Goal: Task Accomplishment & Management: Use online tool/utility

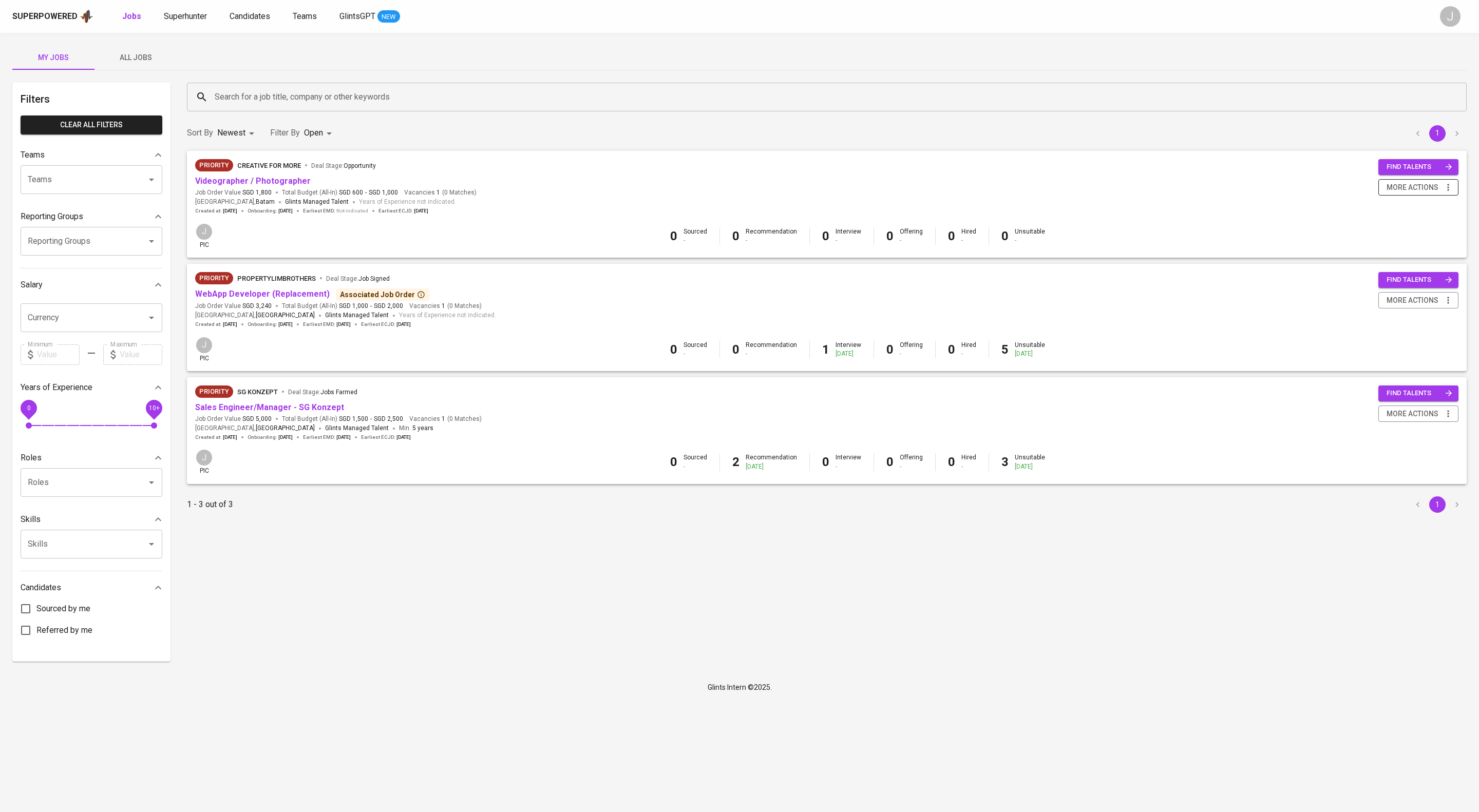
click at [1416, 189] on button "more actions" at bounding box center [1418, 187] width 80 height 17
drag, startPoint x: 1118, startPoint y: 131, endPoint x: 896, endPoint y: 12, distance: 251.9
click at [1118, 131] on div at bounding box center [739, 406] width 1479 height 812
click at [288, 6] on div "Superpowered Jobs Superhunter Candidates Teams GlintsGPT NEW J" at bounding box center [739, 16] width 1479 height 33
click at [270, 11] on span "Candidates" at bounding box center [250, 16] width 41 height 10
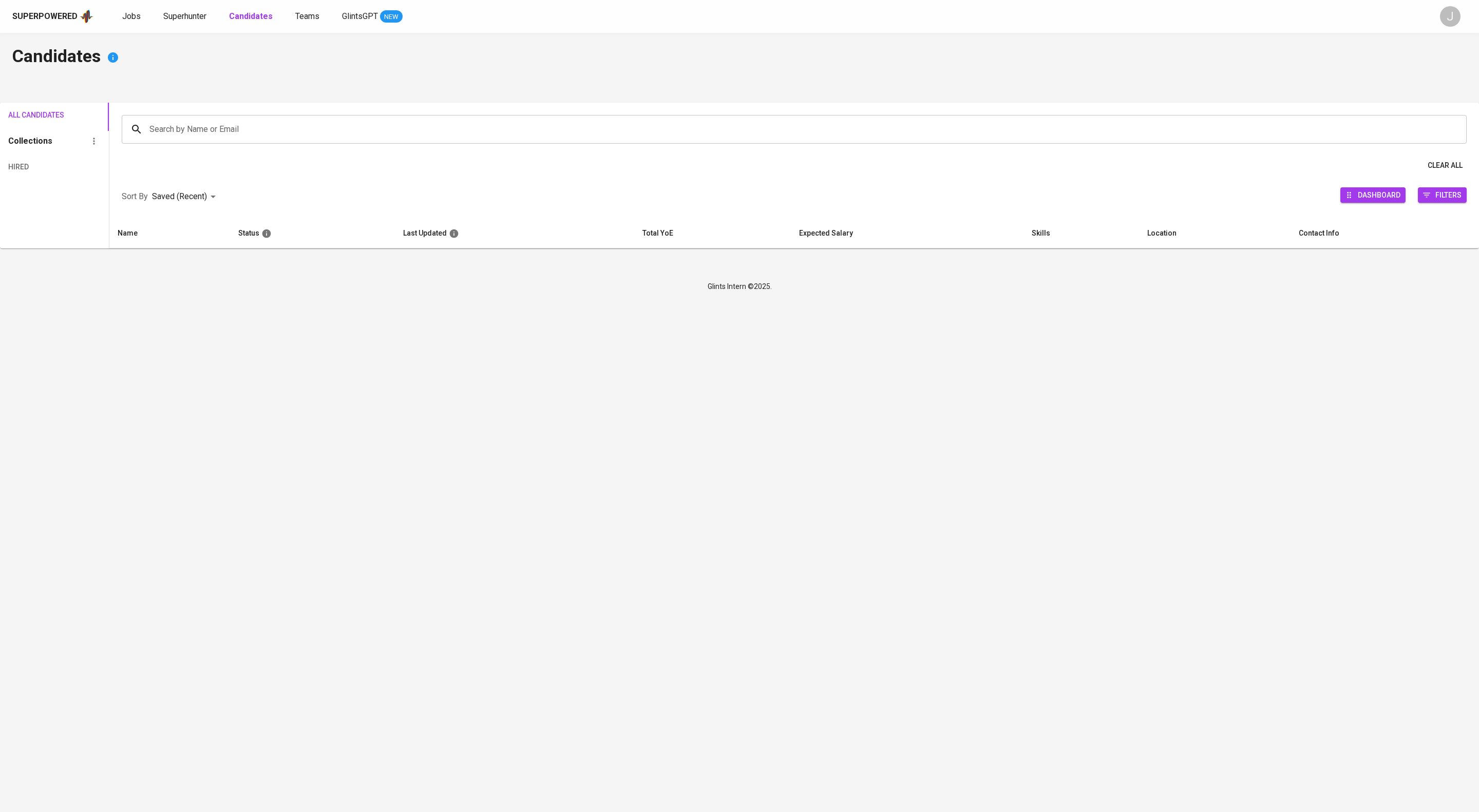
click at [288, 137] on input "Search by Name or Email" at bounding box center [796, 129] width 1299 height 20
click at [274, 133] on input "Search by Name or Email" at bounding box center [796, 129] width 1299 height 20
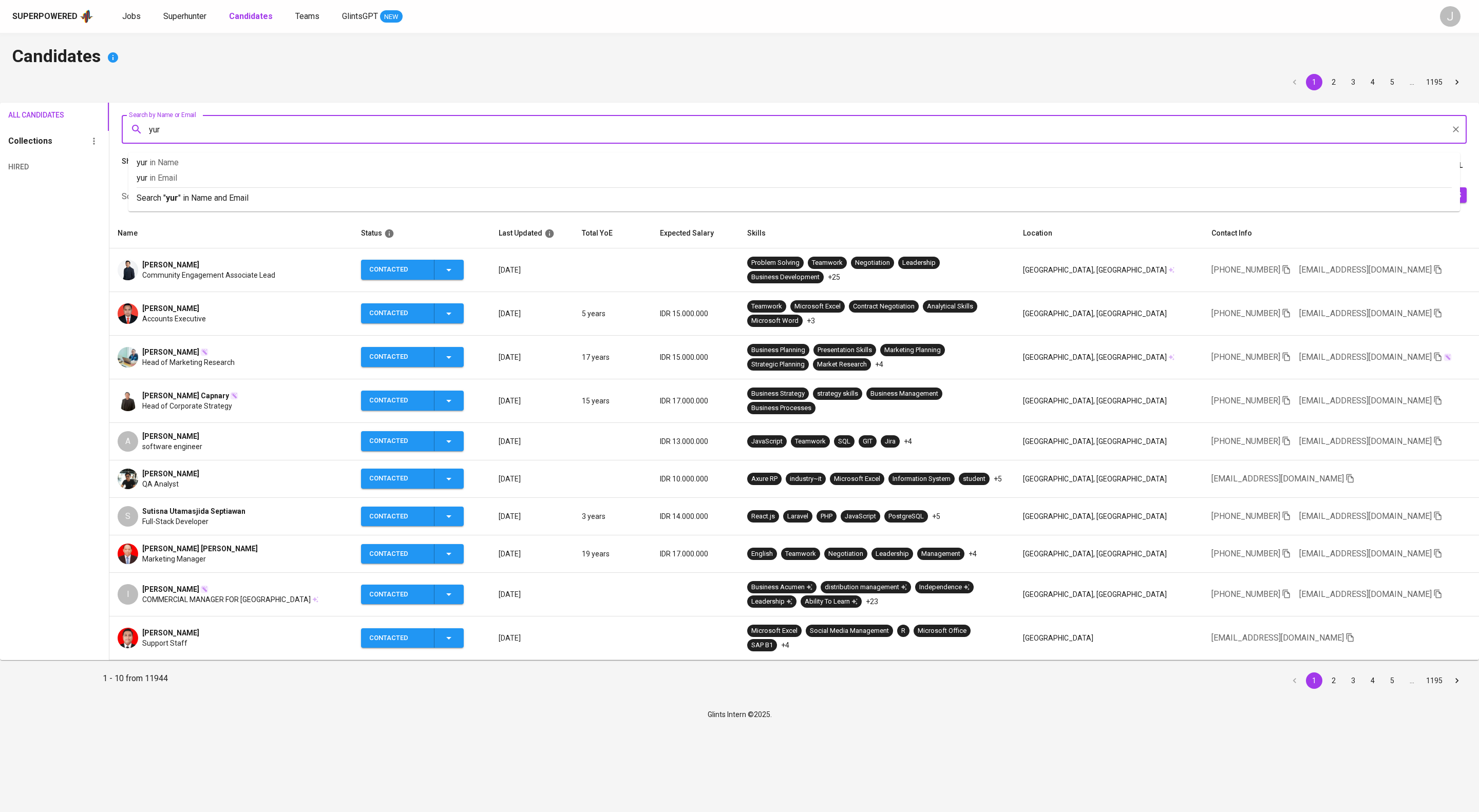
type input "[PERSON_NAME]"
click at [270, 204] on p "Search " yuri " in Name and Email" at bounding box center [794, 198] width 1315 height 13
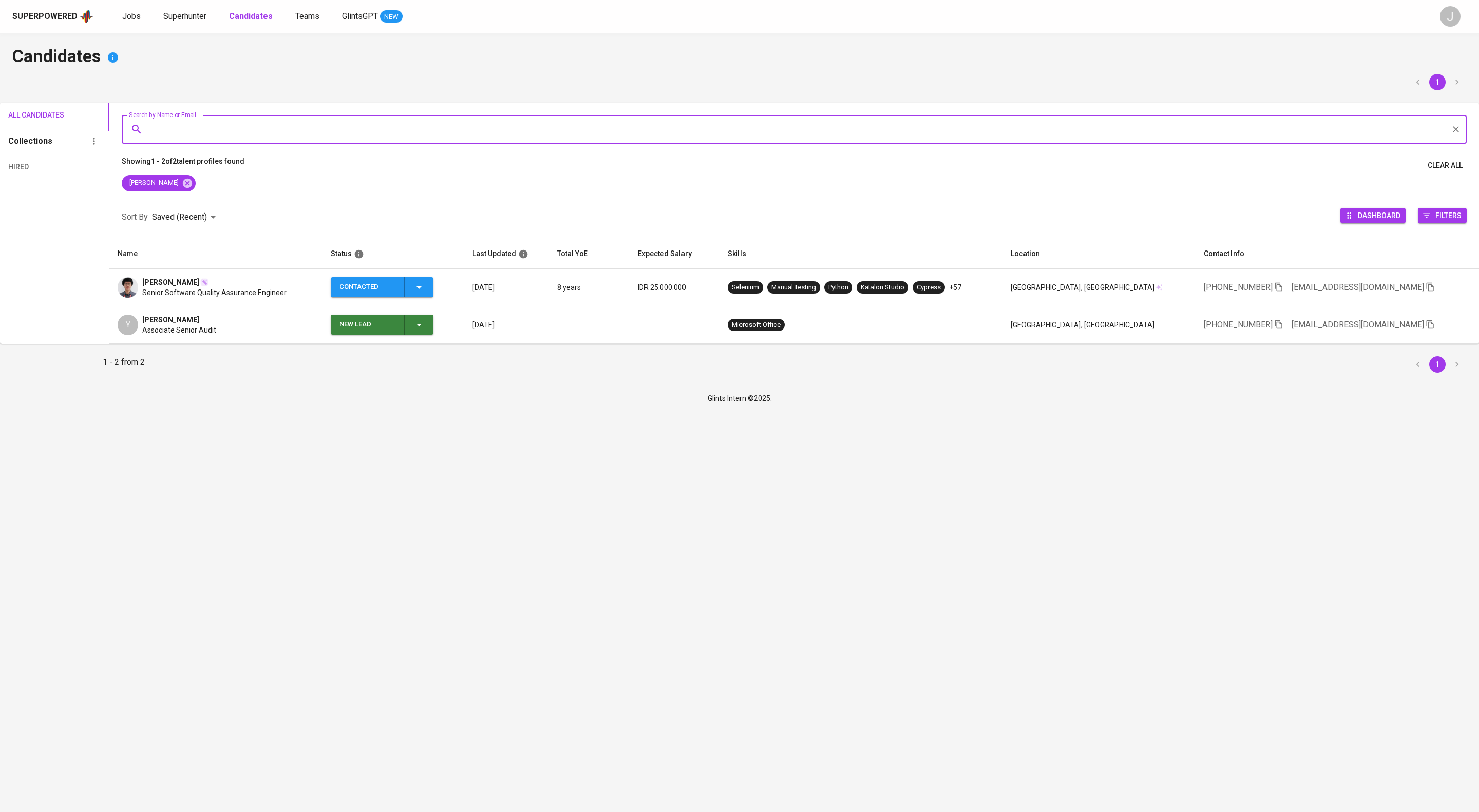
click at [286, 287] on div "[PERSON_NAME]" at bounding box center [214, 282] width 144 height 10
click at [286, 298] on span "Senior Software Quality Assurance Engineer" at bounding box center [214, 292] width 144 height 10
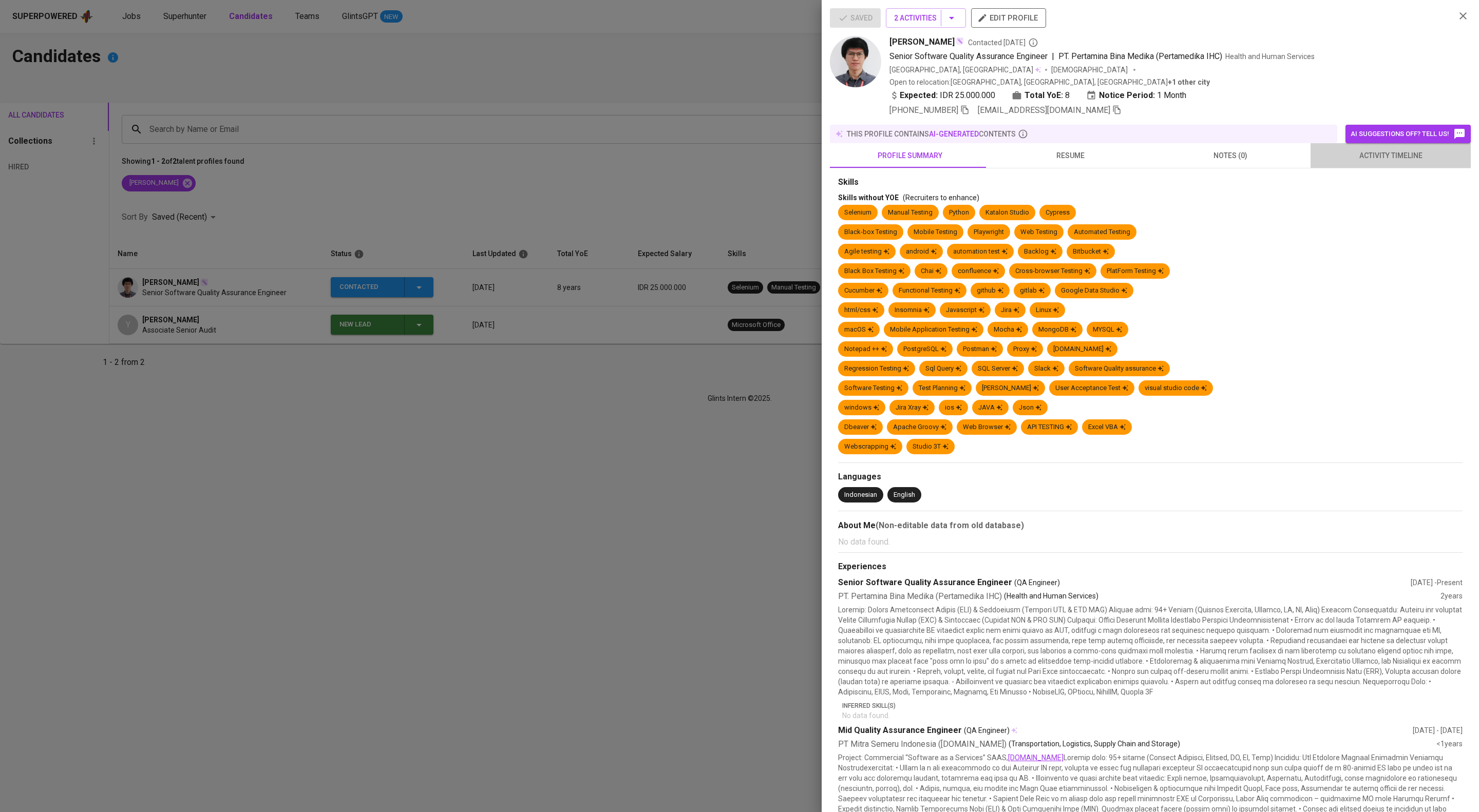
click at [1390, 162] on span "activity timeline" at bounding box center [1390, 155] width 148 height 13
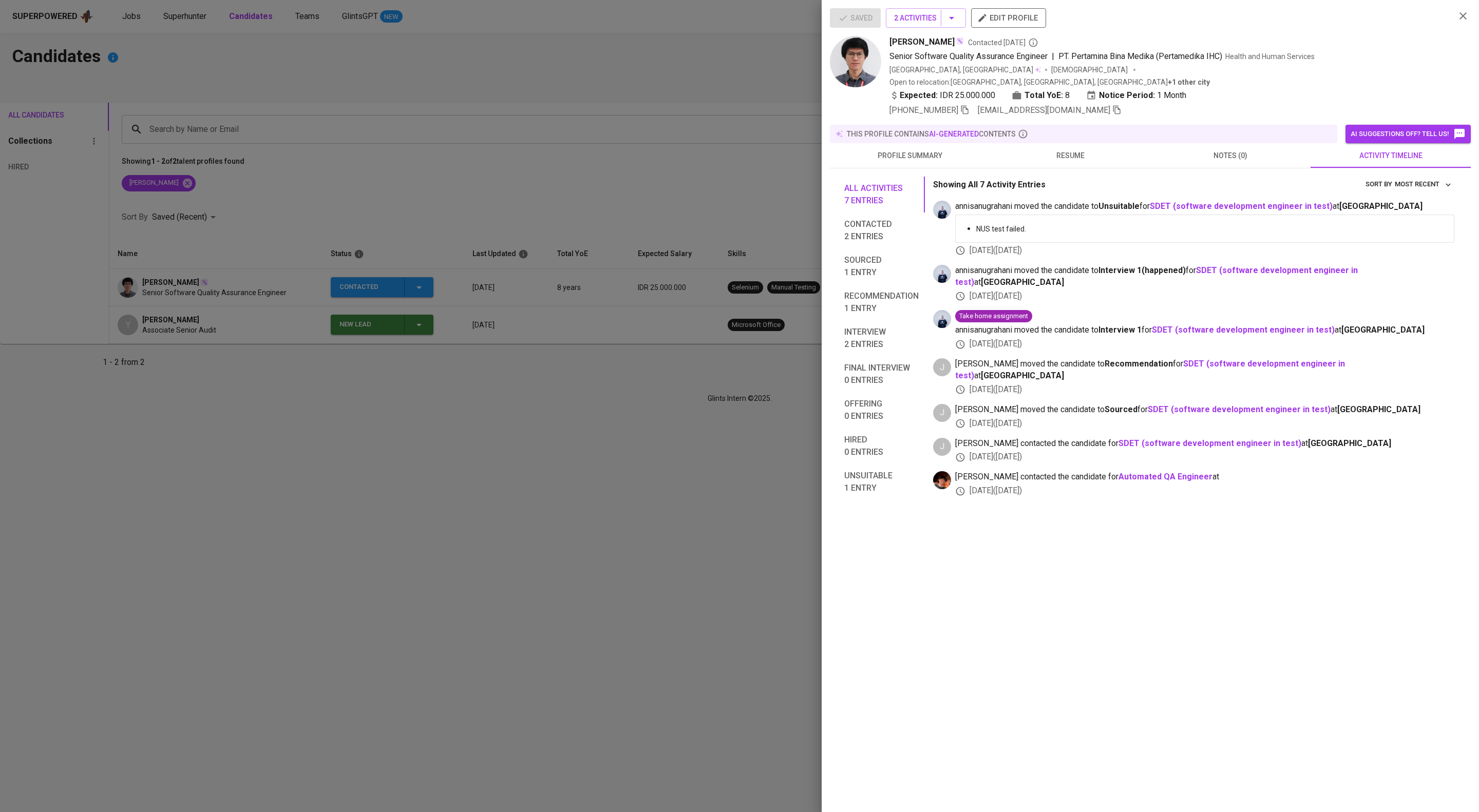
click at [719, 435] on div at bounding box center [739, 406] width 1479 height 812
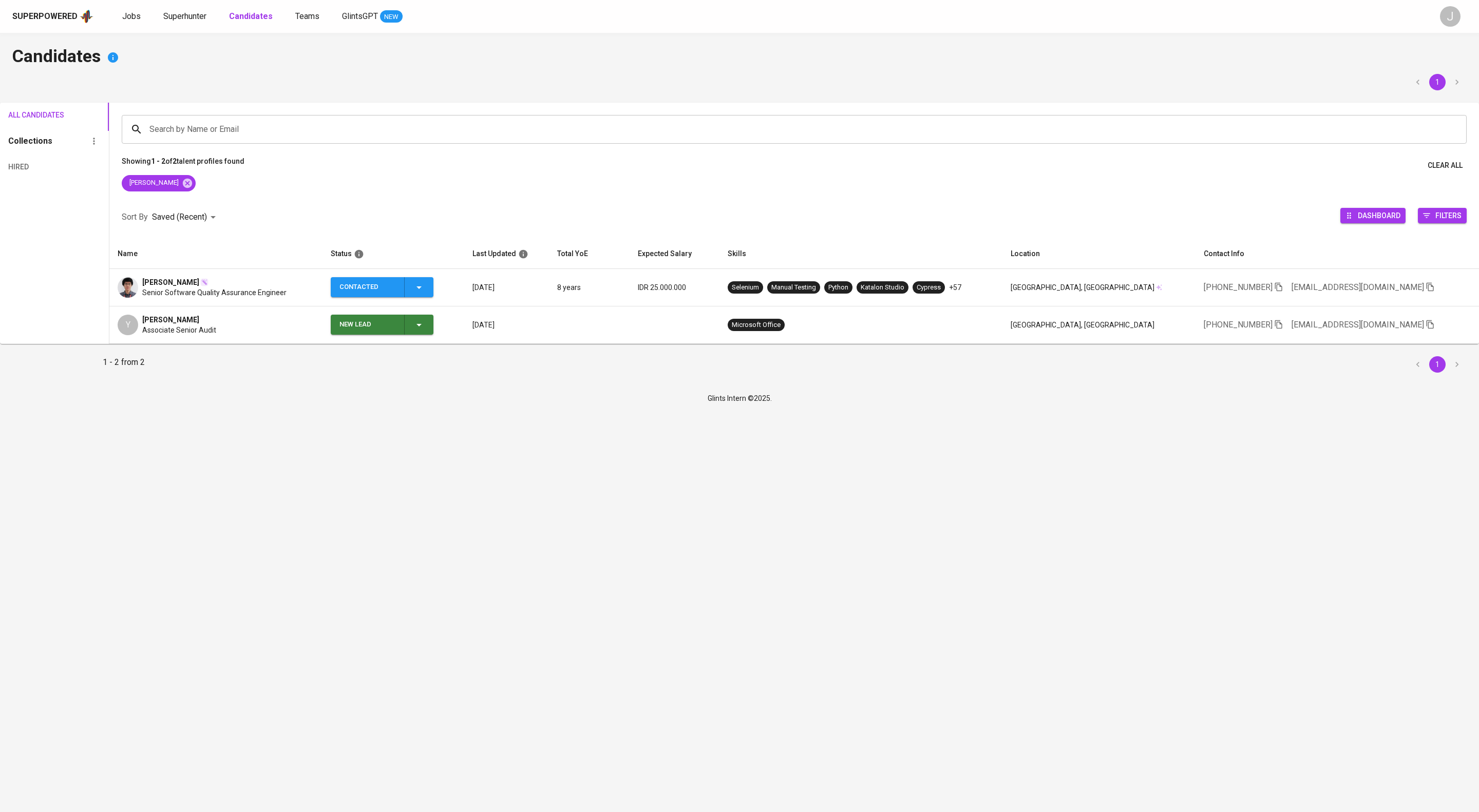
click at [425, 293] on icon "button" at bounding box center [419, 287] width 13 height 13
click at [462, 396] on li "Contacted for another job" at bounding box center [435, 387] width 115 height 19
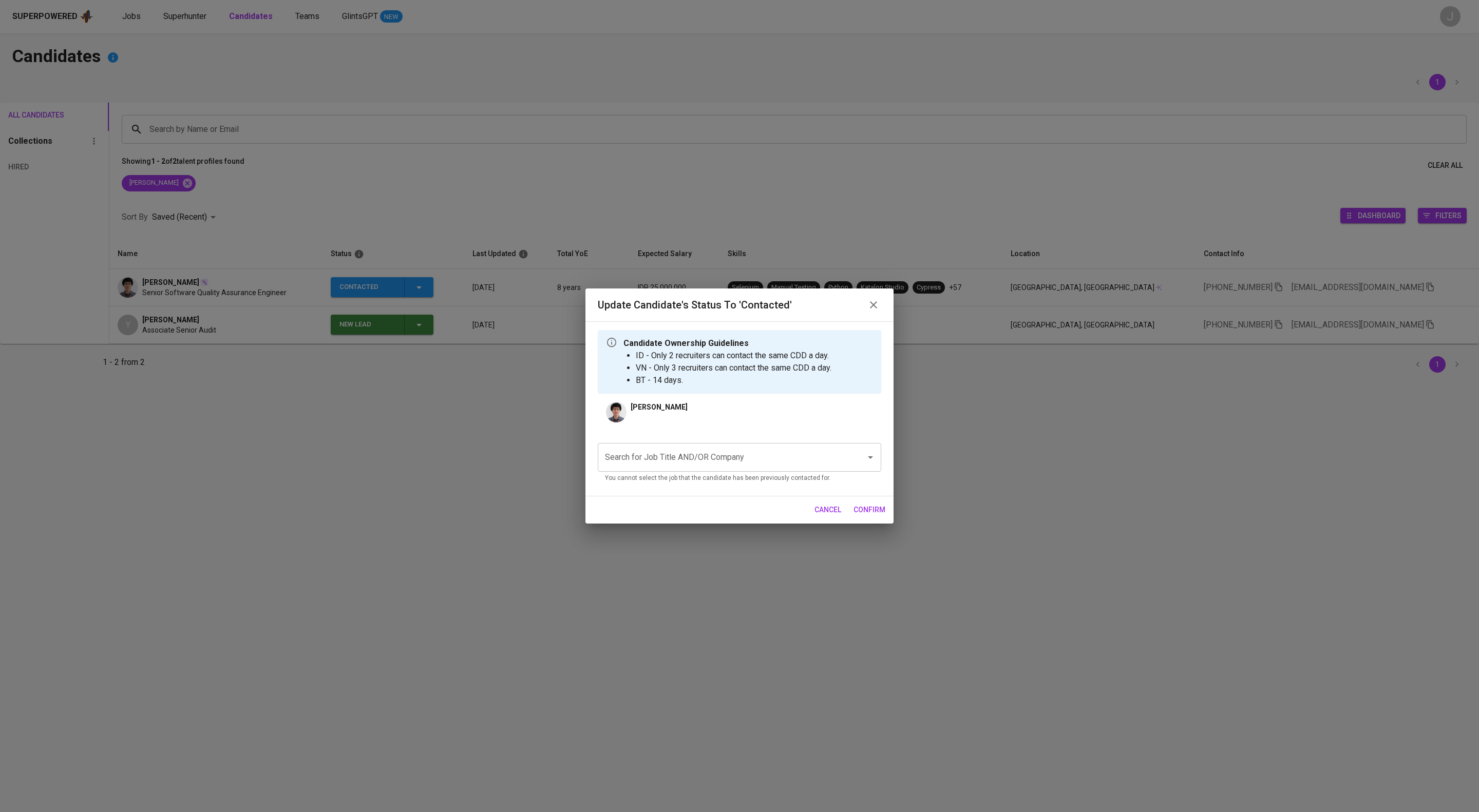
click at [689, 467] on input "Search for Job Title AND/OR Company" at bounding box center [725, 457] width 246 height 20
click at [731, 507] on li "Fullstack Developer (NTUC LearningHub)" at bounding box center [739, 503] width 283 height 19
type input "NTUC"
click at [867, 516] on span "confirm" at bounding box center [869, 510] width 32 height 13
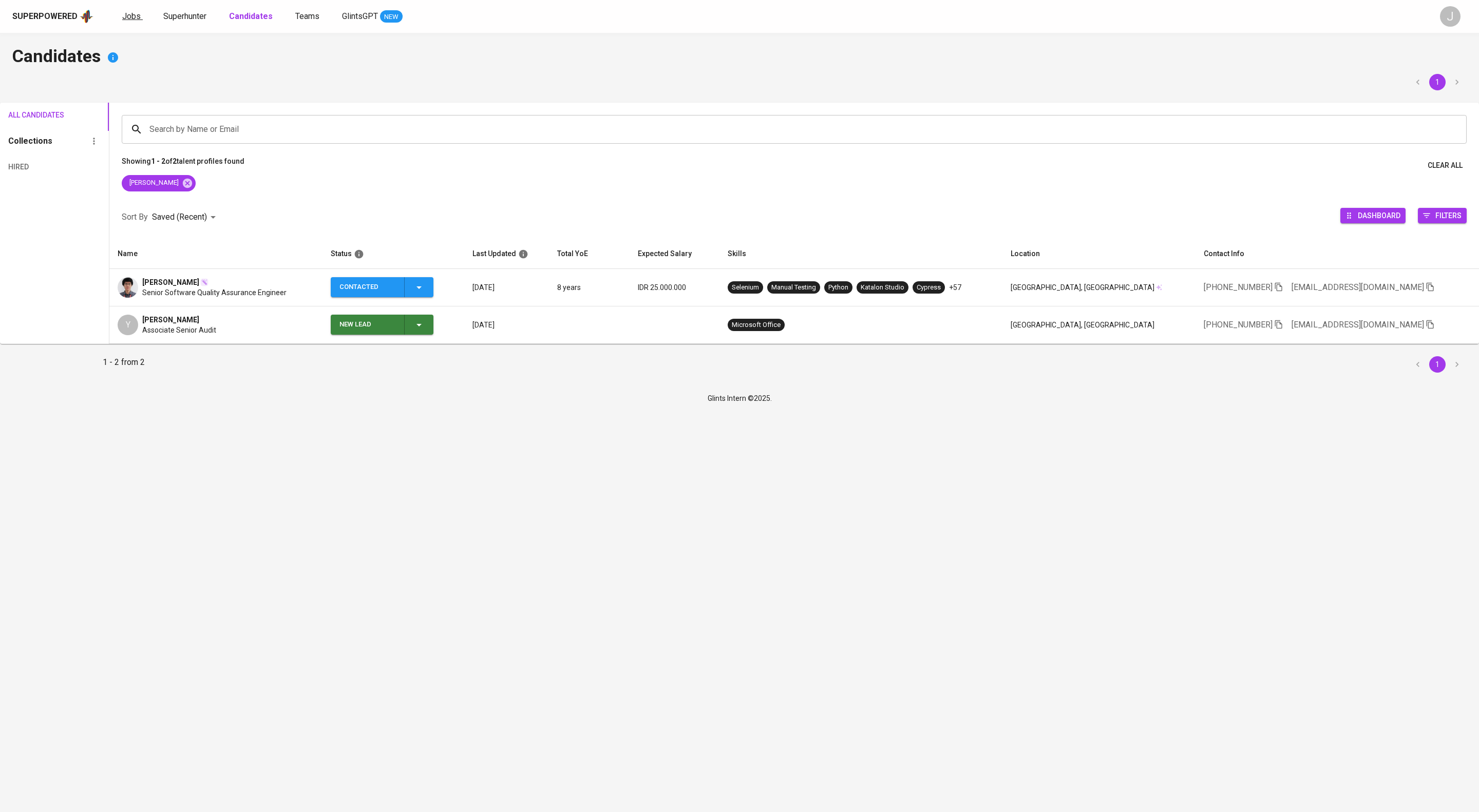
click at [141, 13] on span "Jobs" at bounding box center [131, 16] width 19 height 10
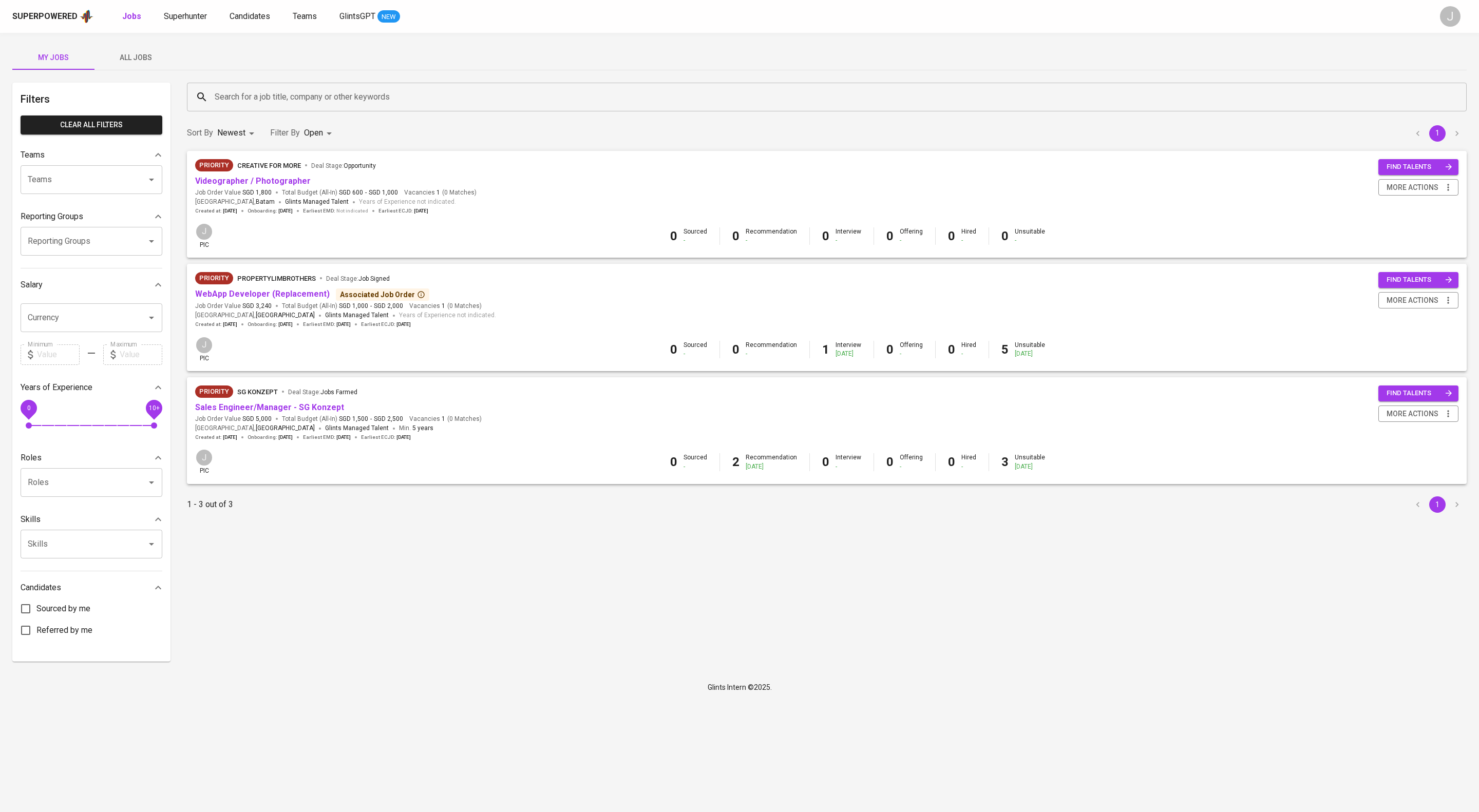
click at [125, 59] on span "All Jobs" at bounding box center [135, 57] width 70 height 13
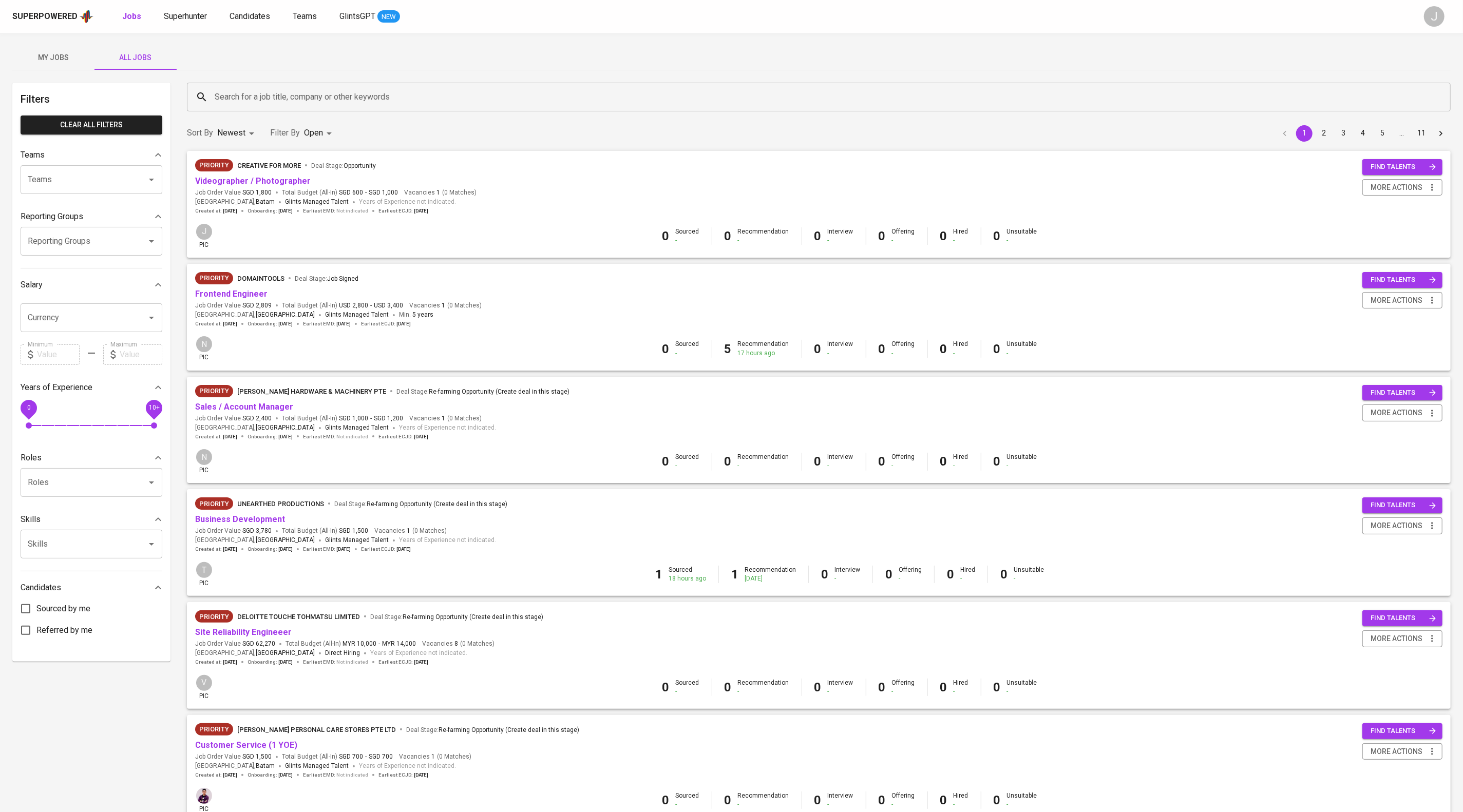
click at [82, 188] on input "Teams" at bounding box center [77, 180] width 104 height 20
click at [63, 229] on li "Pod [PERSON_NAME]" at bounding box center [91, 222] width 142 height 19
type input "[PERSON_NAME]"
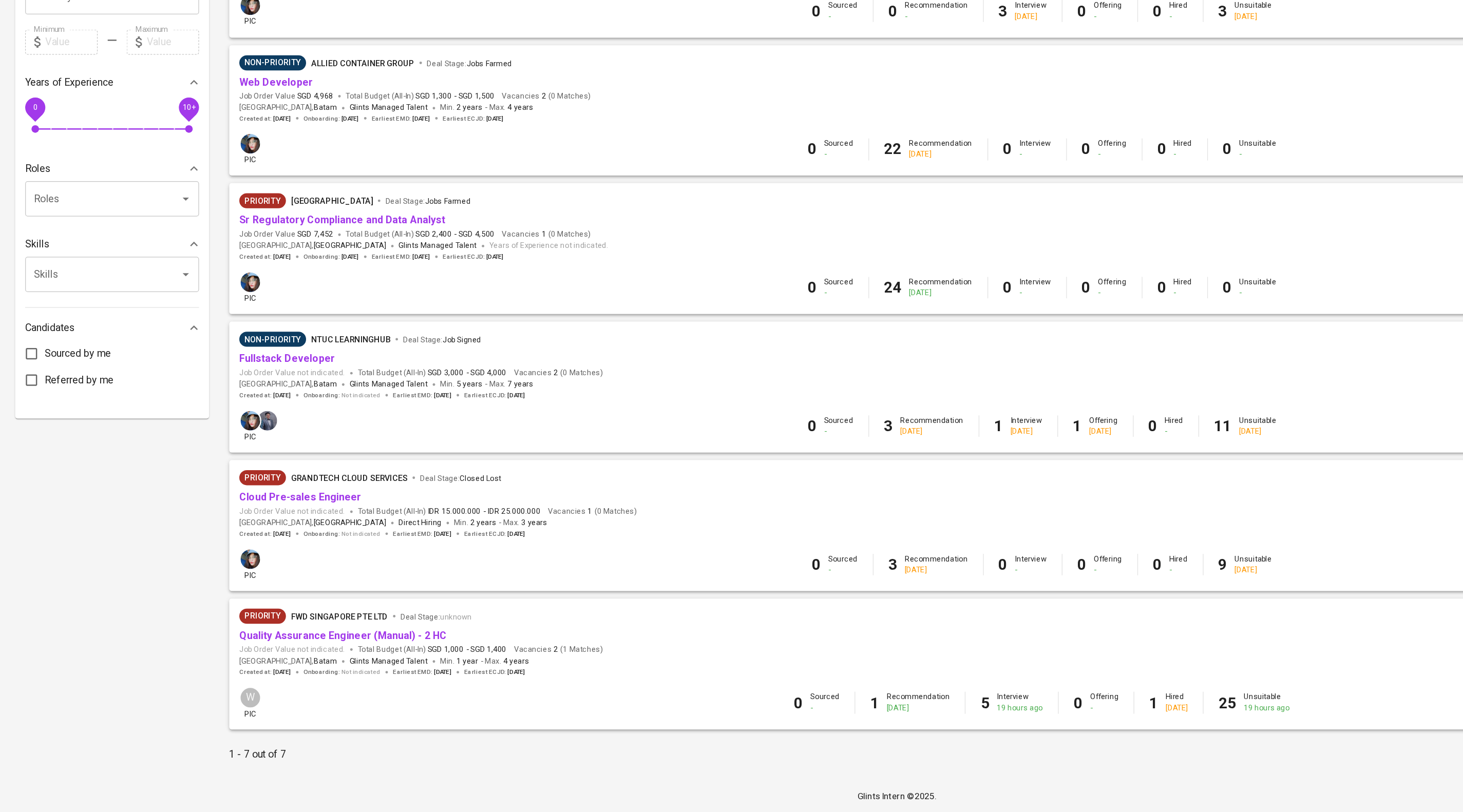
scroll to position [310, 0]
